Goal: Transaction & Acquisition: Purchase product/service

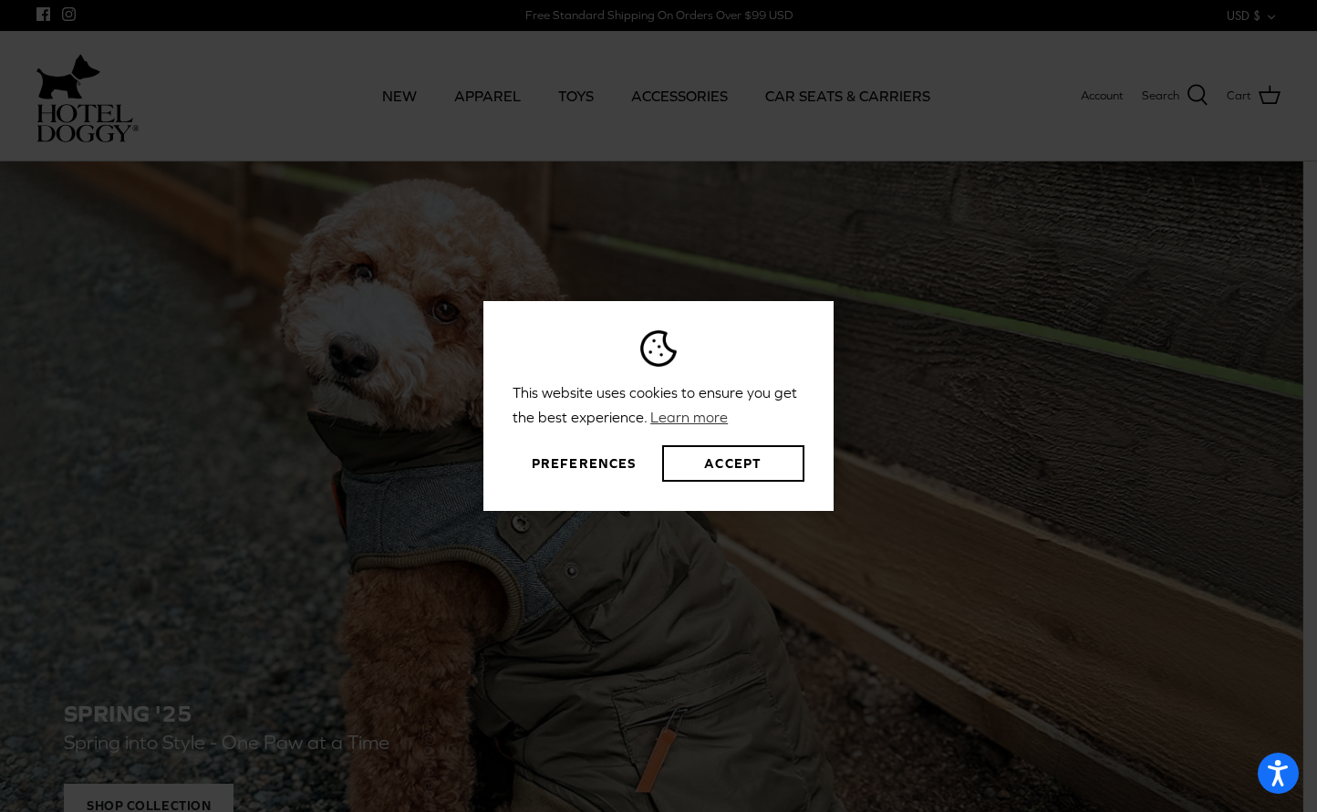
click at [975, 398] on div "This website uses cookies to ensure you get the best experience. Learn more Pre…" at bounding box center [658, 406] width 1317 height 812
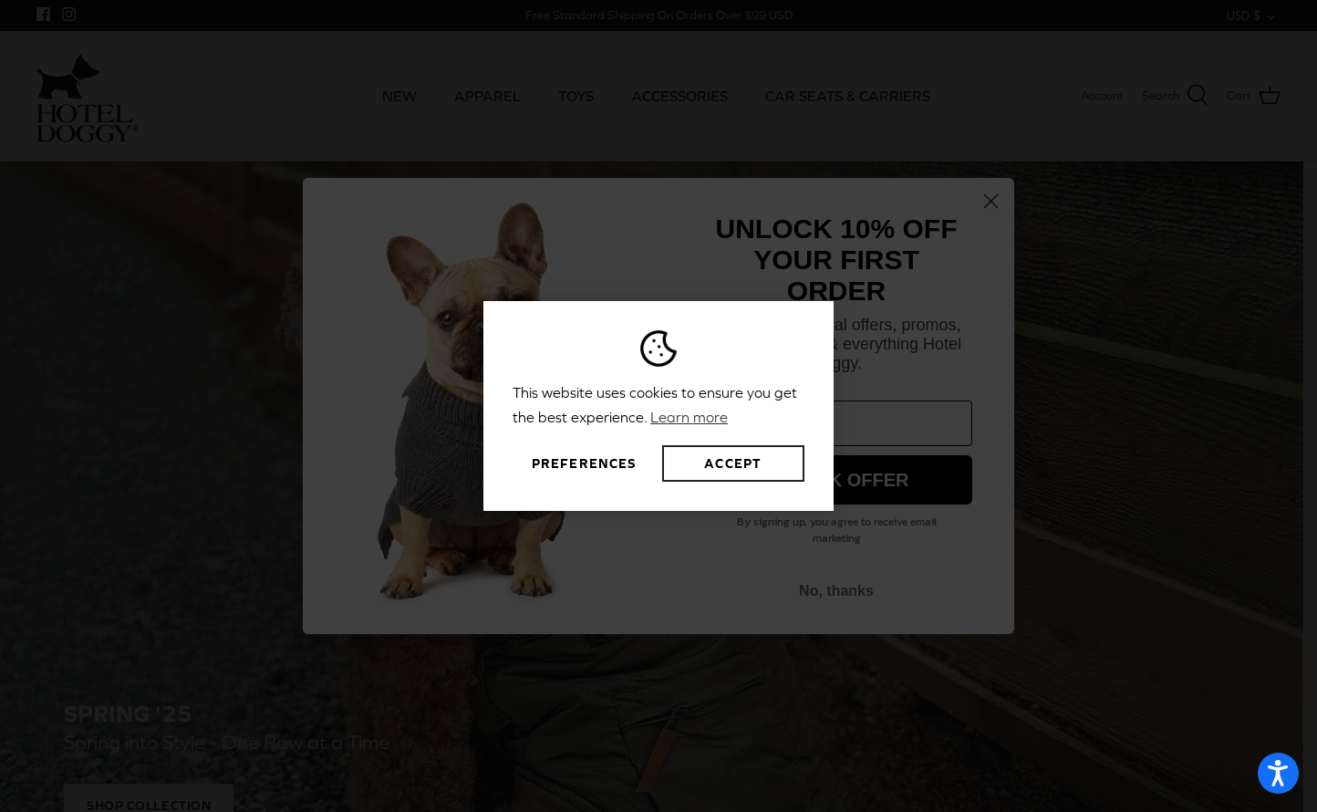
click at [725, 470] on button "Accept" at bounding box center [733, 463] width 142 height 36
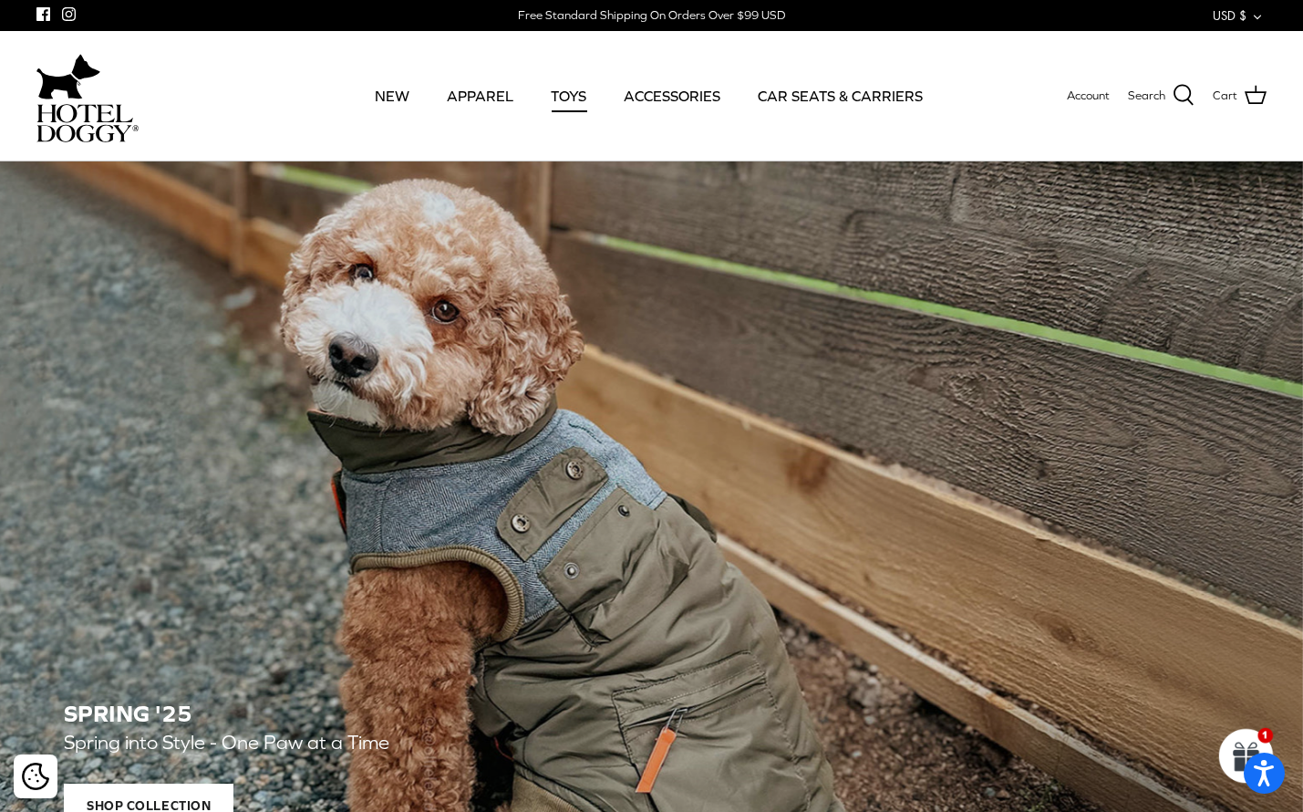
click at [569, 95] on link "TOYS" at bounding box center [568, 96] width 68 height 62
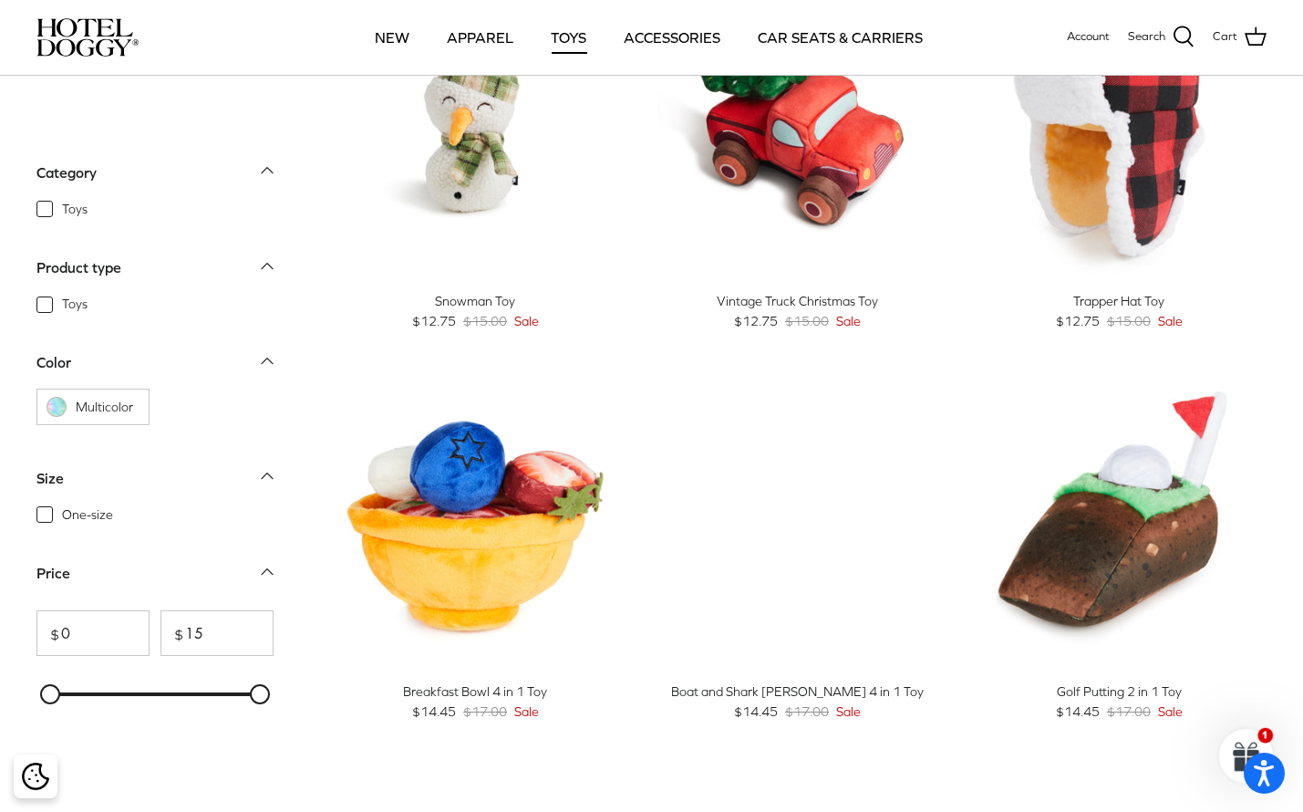
scroll to position [547, 0]
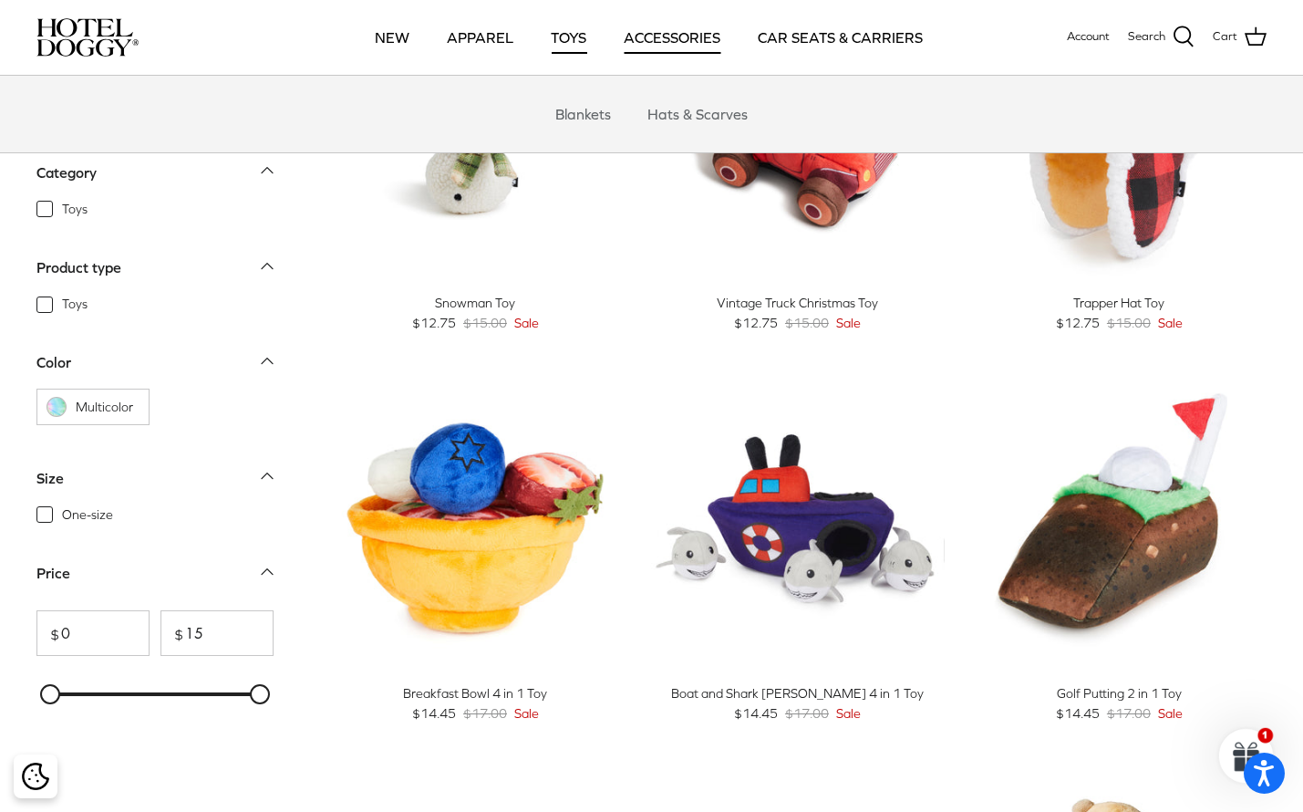
click at [707, 55] on link "ACCESSORIES" at bounding box center [671, 37] width 129 height 62
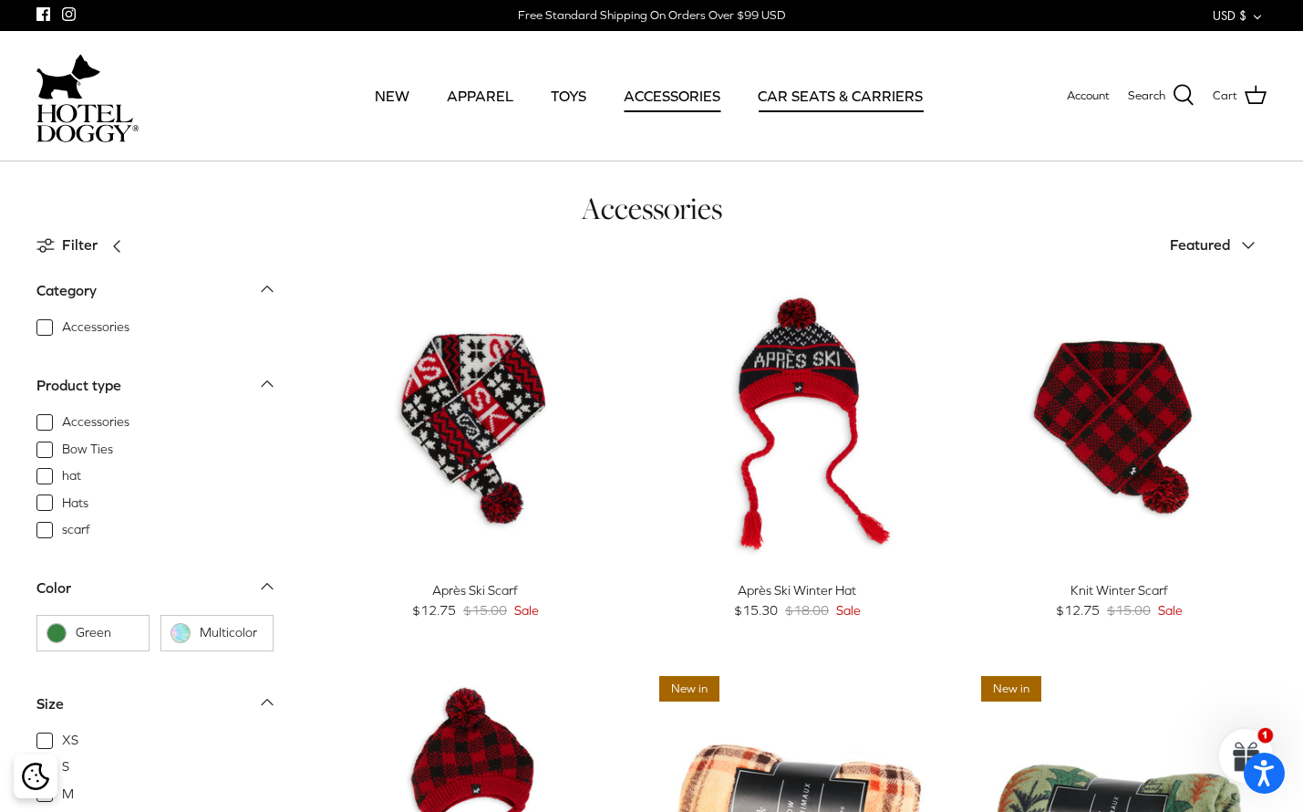
click at [868, 101] on link "CAR SEATS & CARRIERS" at bounding box center [840, 96] width 198 height 62
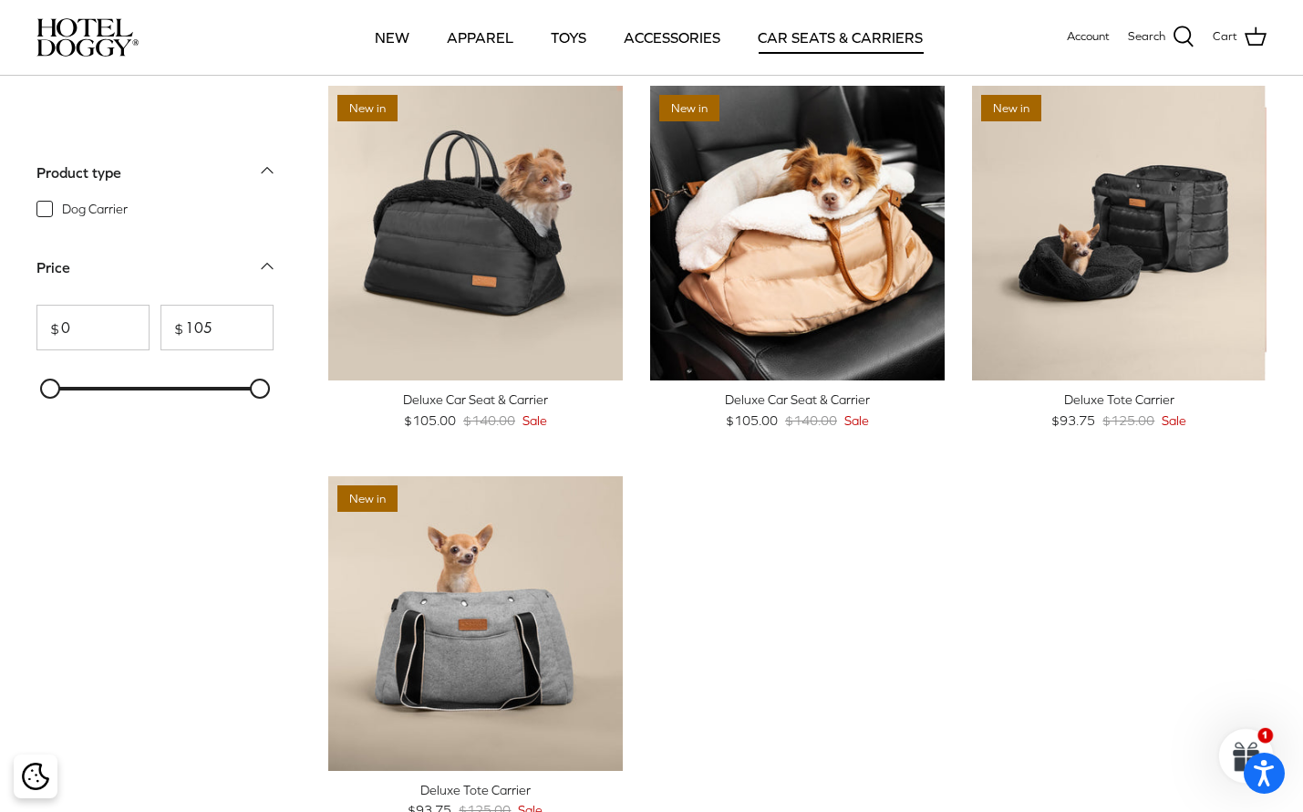
scroll to position [365, 0]
